Goal: Navigation & Orientation: Go to known website

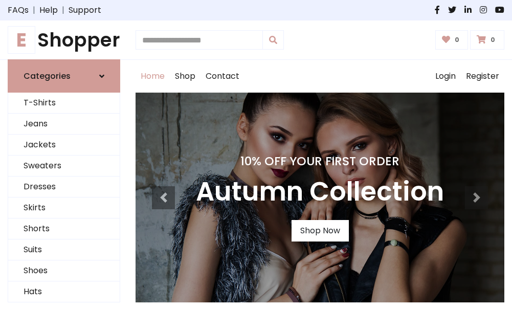
click at [64, 40] on h1 "E Shopper" at bounding box center [64, 40] width 113 height 23
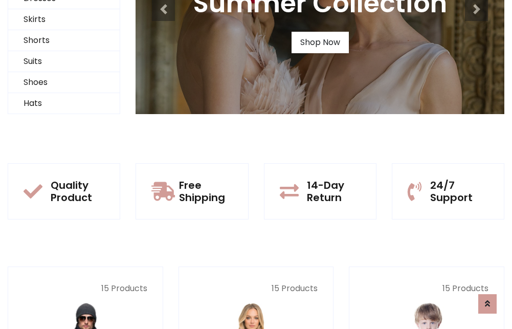
scroll to position [99, 0]
